Goal: Find contact information: Find contact information

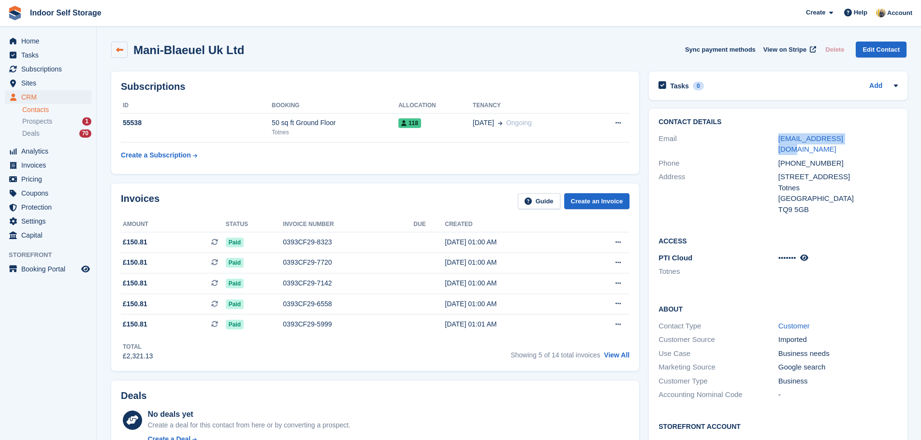
click at [119, 51] on icon at bounding box center [119, 49] width 7 height 7
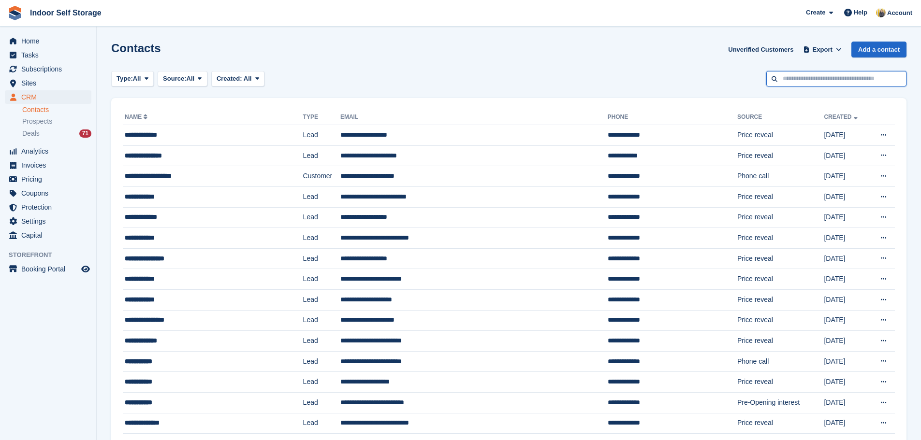
click at [795, 79] on input "text" at bounding box center [836, 79] width 140 height 16
type input "**********"
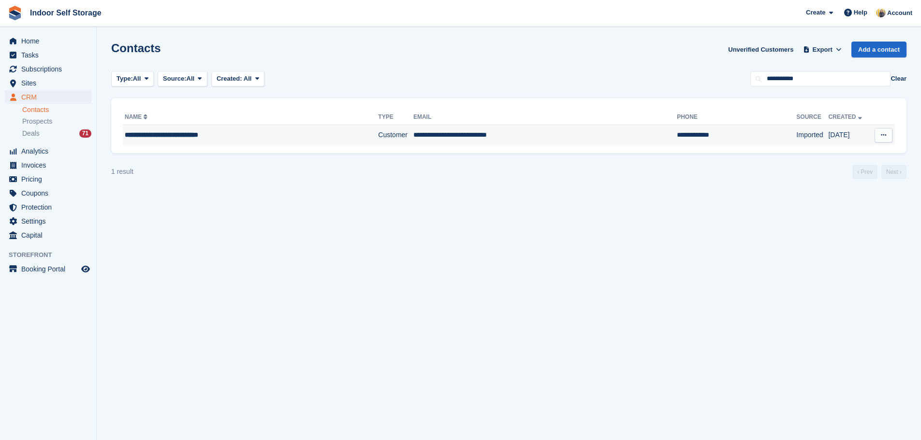
click at [179, 128] on td "**********" at bounding box center [250, 135] width 255 height 20
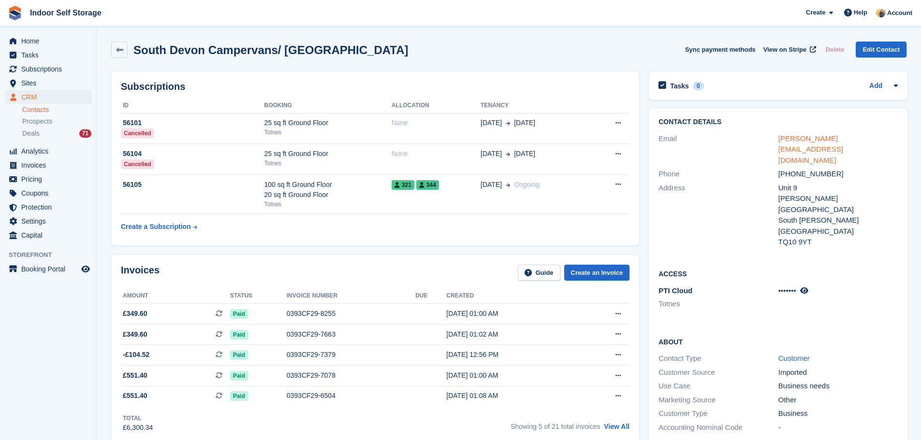
click at [805, 139] on link "tom@southdevoncampervans.co.uk" at bounding box center [810, 149] width 65 height 30
drag, startPoint x: 892, startPoint y: 136, endPoint x: 775, endPoint y: 139, distance: 117.4
click at [775, 139] on div "Email tom@southdevoncampervans.co.uk" at bounding box center [777, 150] width 239 height 36
copy div "tom@southdevoncampervans.co.uk"
drag, startPoint x: 117, startPoint y: 50, endPoint x: 161, endPoint y: 48, distance: 44.0
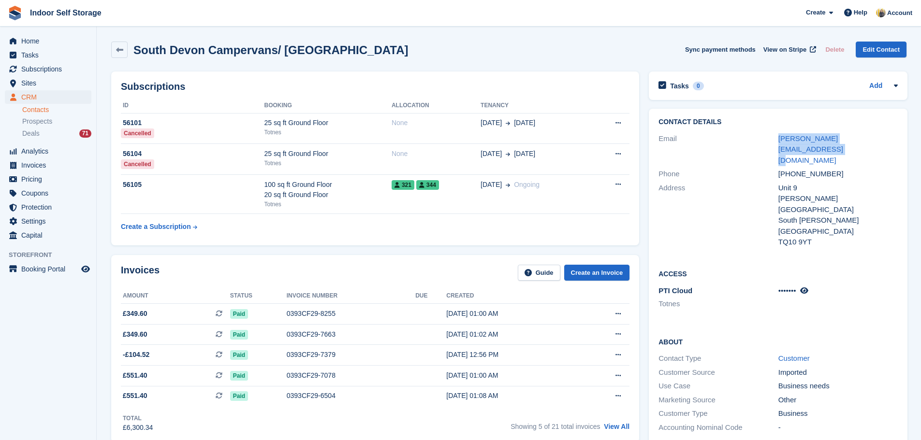
click at [117, 50] on icon at bounding box center [119, 49] width 7 height 7
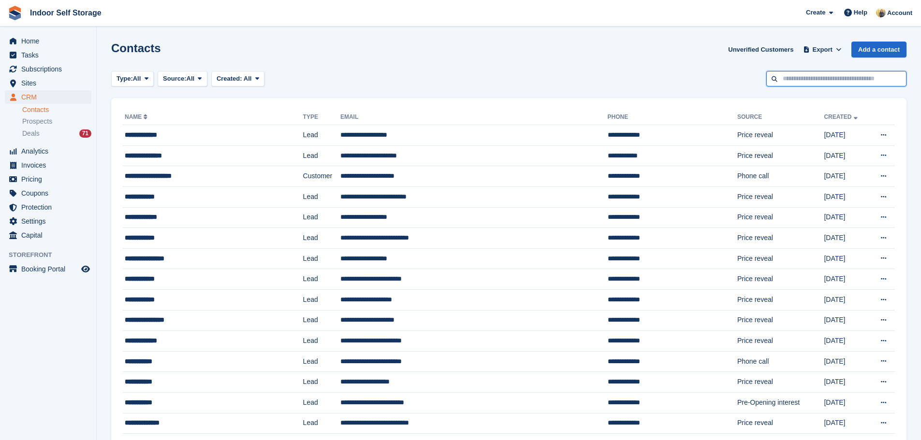
click at [794, 81] on input "text" at bounding box center [836, 79] width 140 height 16
click at [373, 49] on div "Contacts Unverified Customers Export Export Contacts Export a CSV of all Contac…" at bounding box center [508, 56] width 795 height 28
